Goal: Navigation & Orientation: Go to known website

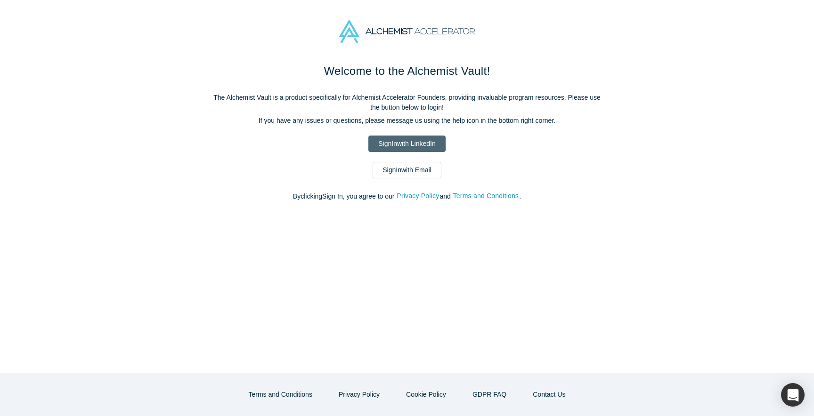
click at [408, 146] on link "Sign In with LinkedIn" at bounding box center [406, 144] width 77 height 16
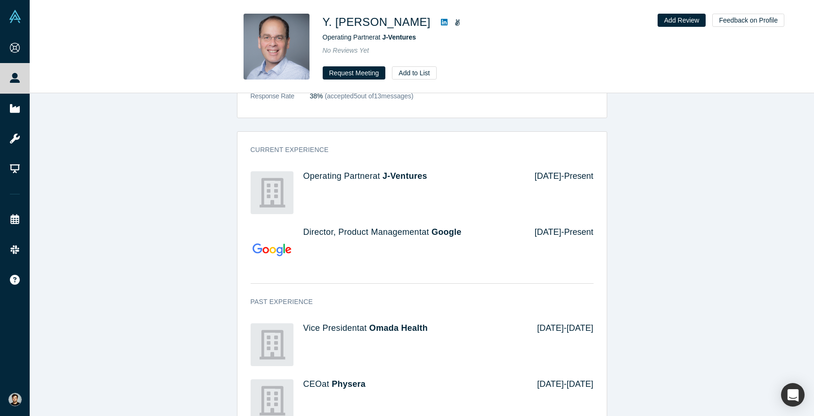
scroll to position [765, 0]
